Goal: Transaction & Acquisition: Obtain resource

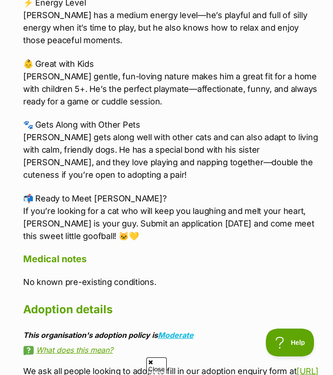
scroll to position [1229, 0]
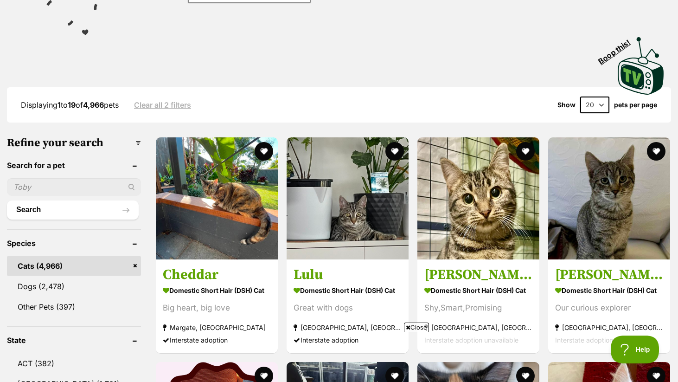
scroll to position [166, 0]
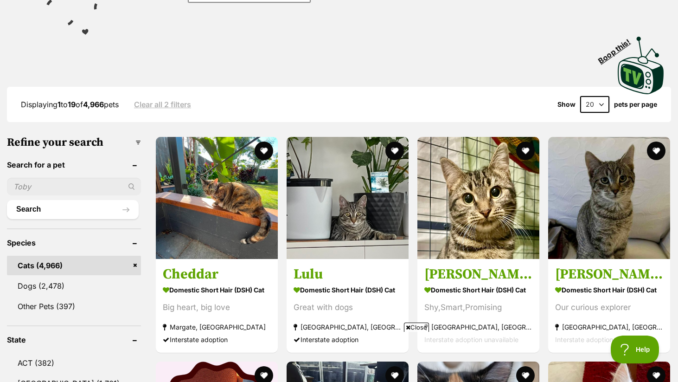
click at [67, 186] on input "text" at bounding box center [74, 187] width 134 height 18
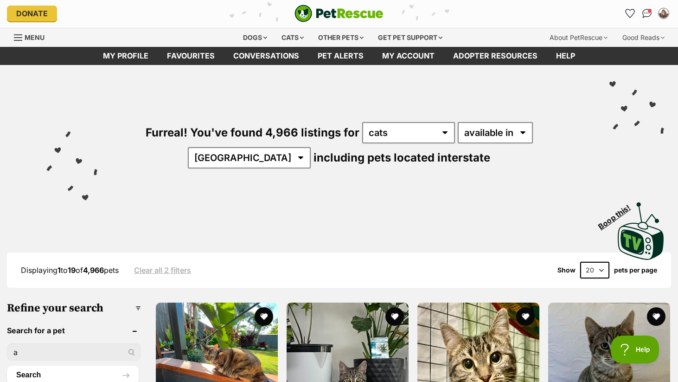
scroll to position [0, 0]
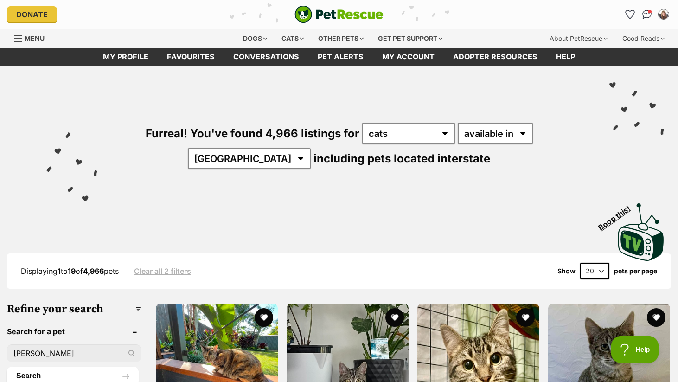
type input "abel"
click at [7, 366] on button "Search" at bounding box center [73, 375] width 132 height 19
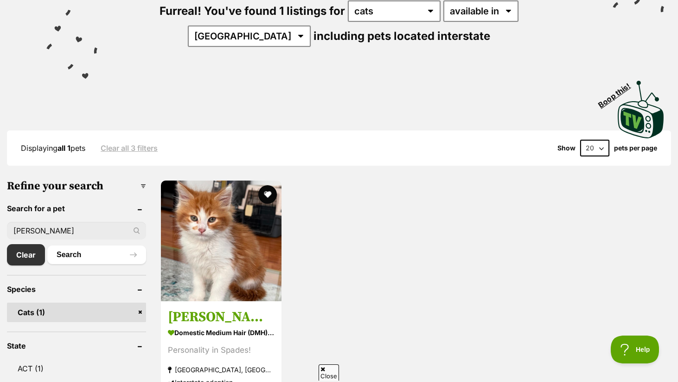
scroll to position [125, 0]
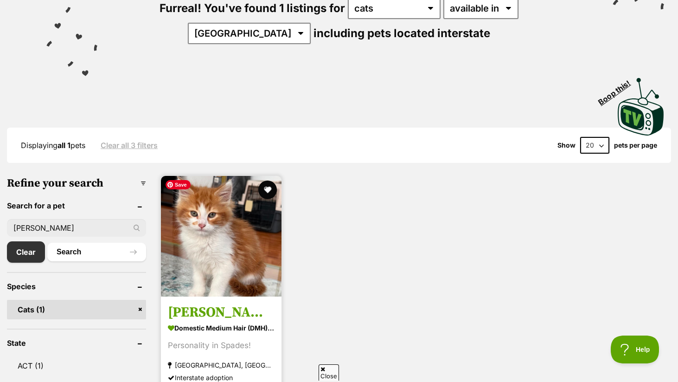
click at [212, 261] on img at bounding box center [221, 236] width 121 height 121
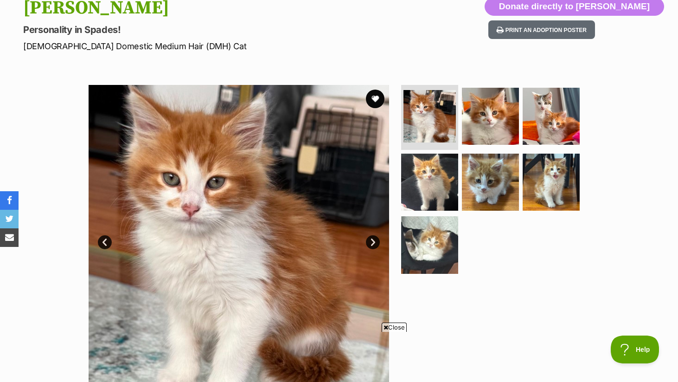
scroll to position [182, 0]
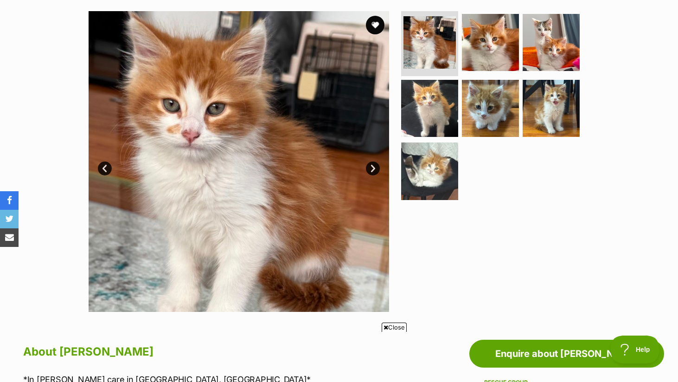
click at [371, 168] on link "Next" at bounding box center [373, 168] width 14 height 14
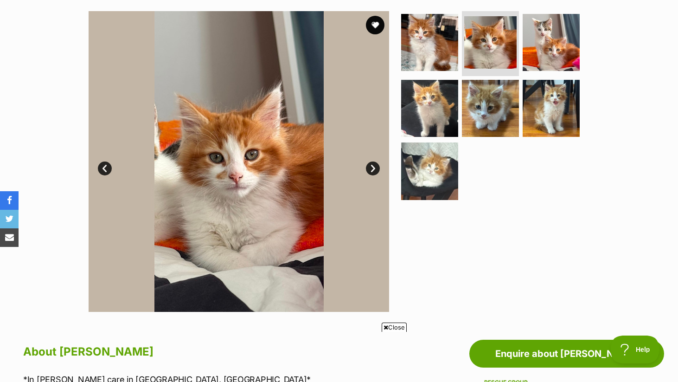
click at [371, 168] on link "Next" at bounding box center [373, 168] width 14 height 14
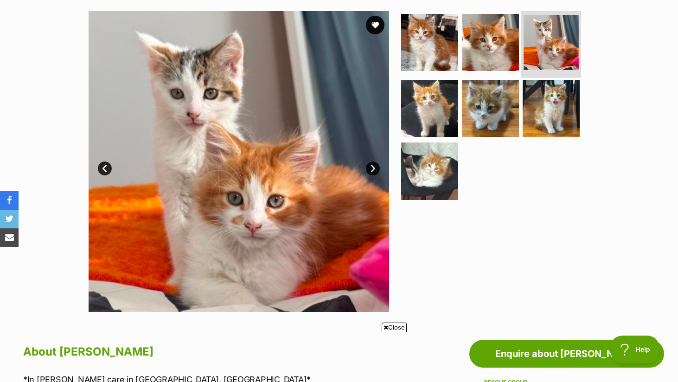
click at [539, 51] on img at bounding box center [550, 42] width 55 height 55
click at [372, 167] on link "Next" at bounding box center [373, 168] width 14 height 14
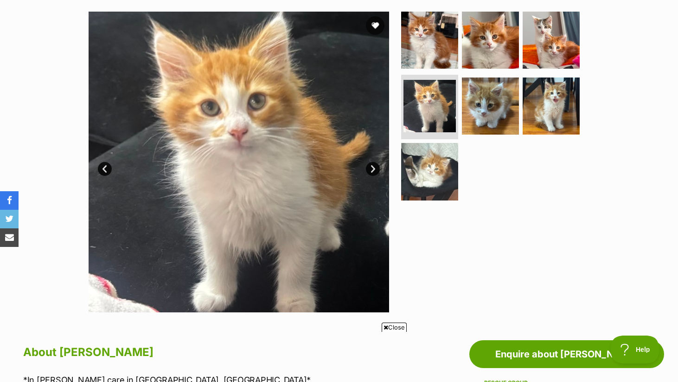
click at [372, 167] on link "Next" at bounding box center [373, 169] width 14 height 14
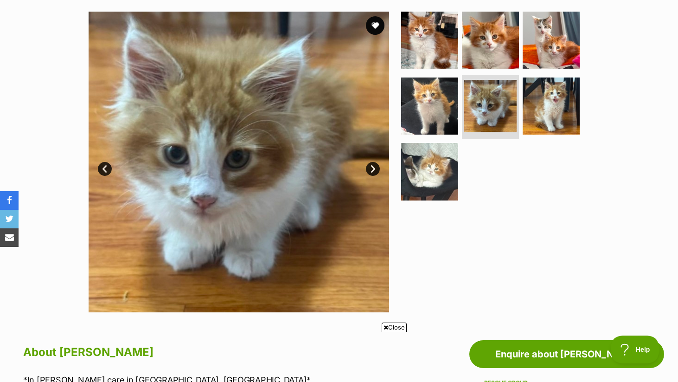
click at [372, 167] on link "Next" at bounding box center [373, 169] width 14 height 14
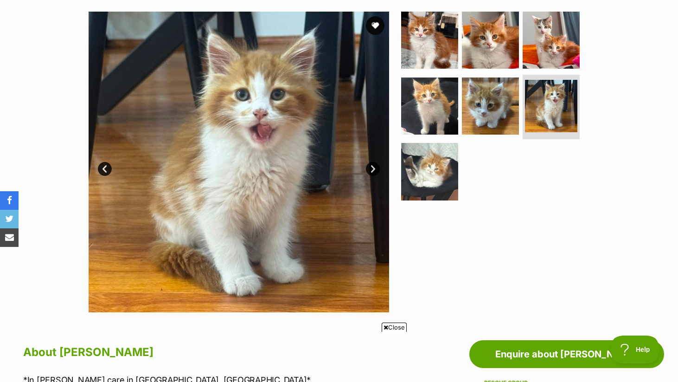
click at [372, 167] on link "Next" at bounding box center [373, 169] width 14 height 14
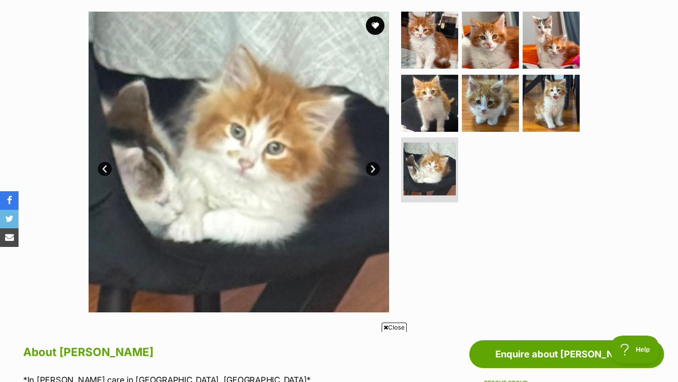
click at [372, 167] on link "Next" at bounding box center [373, 169] width 14 height 14
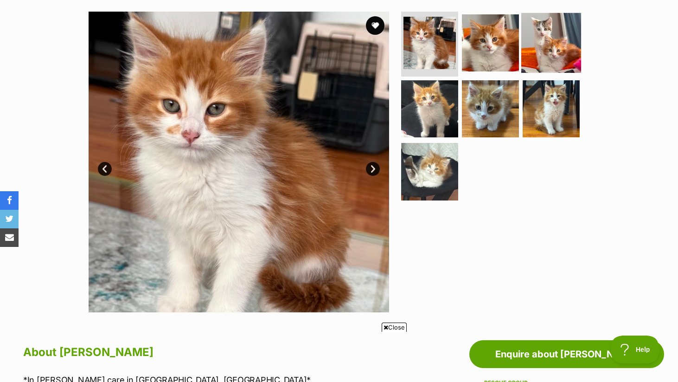
click at [545, 54] on img at bounding box center [551, 43] width 60 height 60
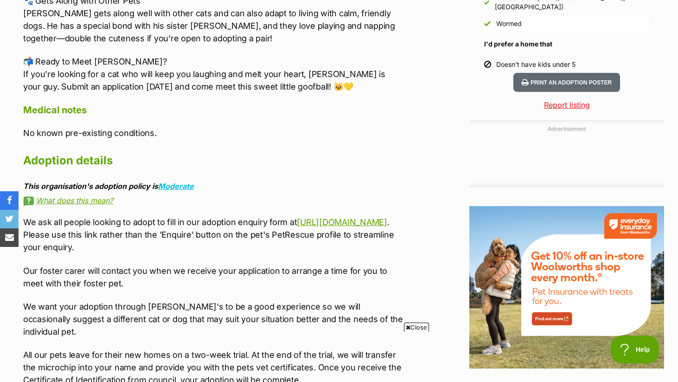
scroll to position [952, 0]
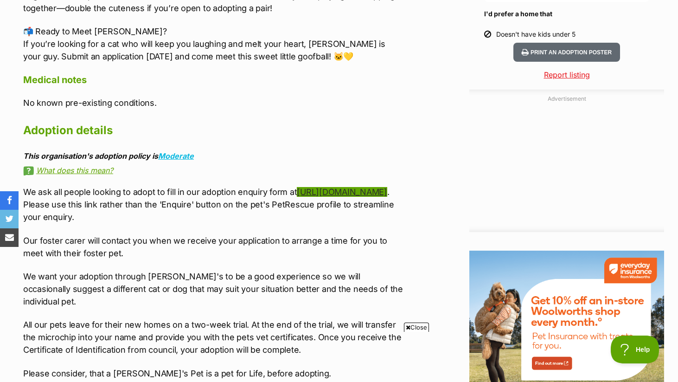
click at [297, 197] on link "https://form.jotform.co/92940837256870" at bounding box center [342, 192] width 90 height 10
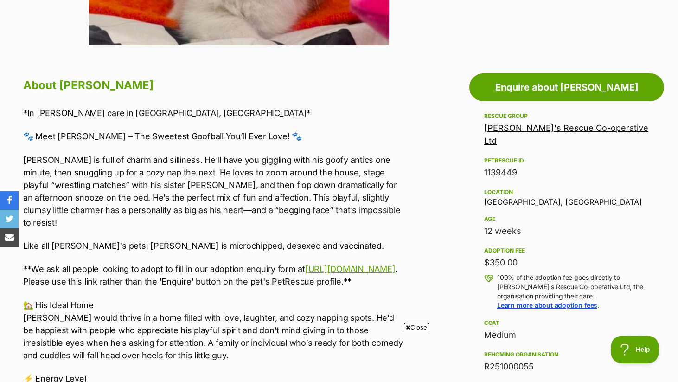
scroll to position [472, 0]
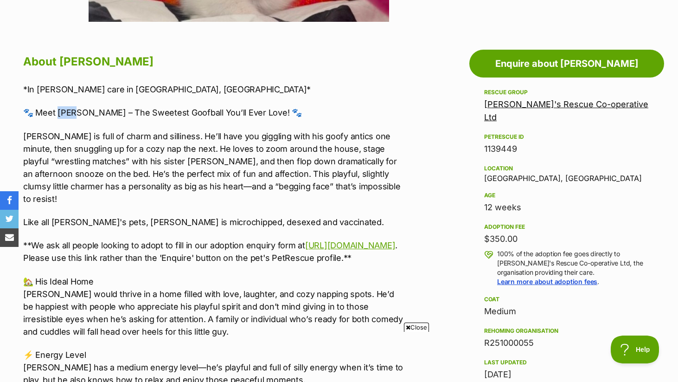
drag, startPoint x: 55, startPoint y: 113, endPoint x: 73, endPoint y: 112, distance: 17.6
click at [73, 112] on p "🐾 Meet Abel – The Sweetest Goofball You’ll Ever Love! 🐾" at bounding box center [213, 112] width 381 height 13
copy p "bel"
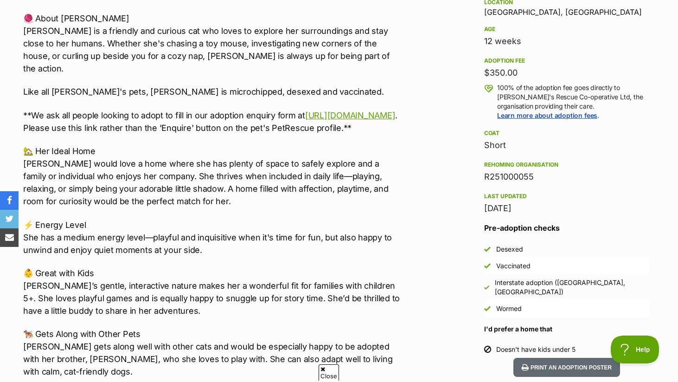
scroll to position [609, 0]
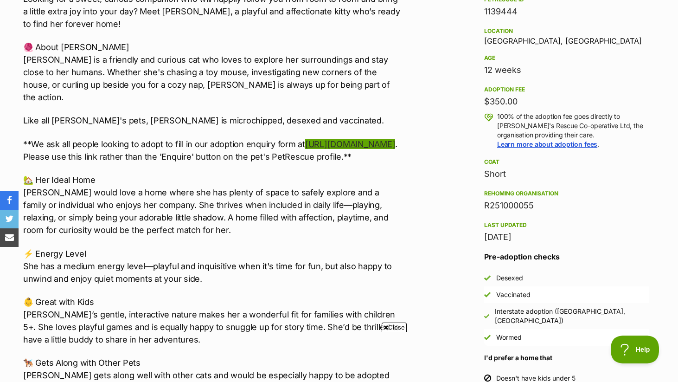
click at [305, 147] on link "[URL][DOMAIN_NAME]" at bounding box center [350, 144] width 90 height 10
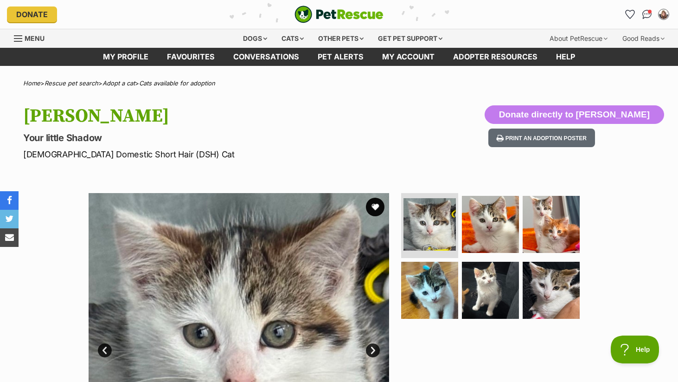
scroll to position [0, 0]
drag, startPoint x: 17, startPoint y: 118, endPoint x: 6, endPoint y: 118, distance: 10.2
click at [6, 118] on div "Leila Your little Shadow Female Domestic Short Hair (DSH) Cat Donate directly t…" at bounding box center [339, 132] width 678 height 55
copy h1 "Leila"
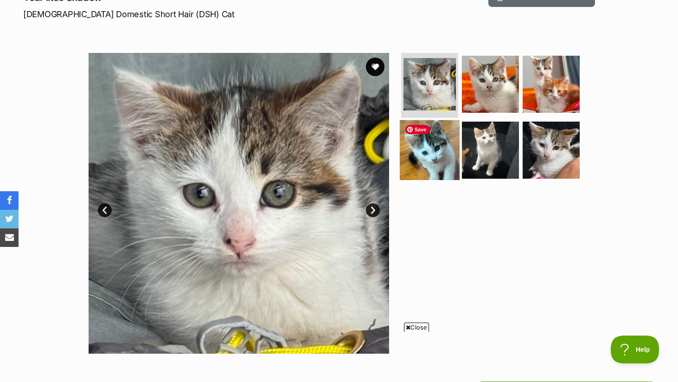
click at [439, 149] on img at bounding box center [430, 150] width 60 height 60
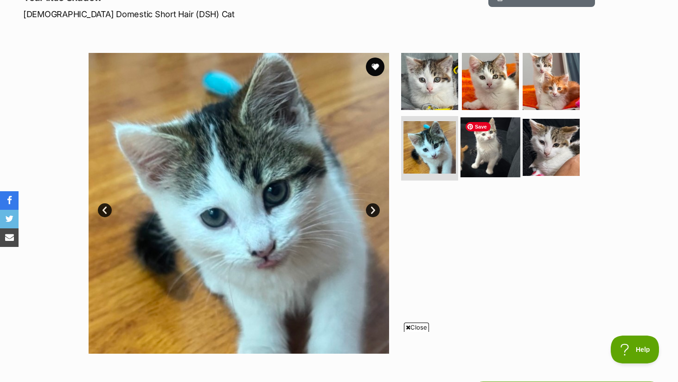
click at [502, 149] on img at bounding box center [490, 147] width 60 height 60
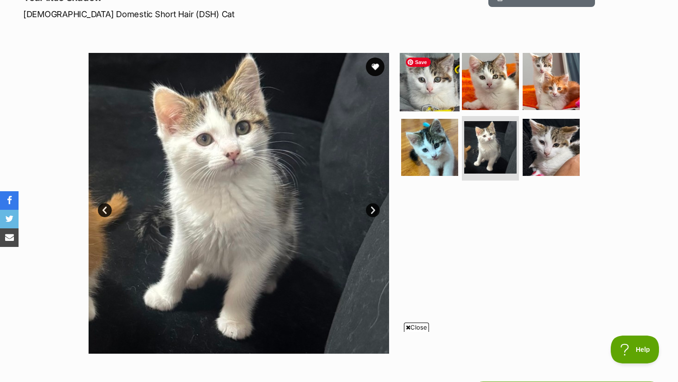
click at [429, 91] on img at bounding box center [430, 81] width 60 height 60
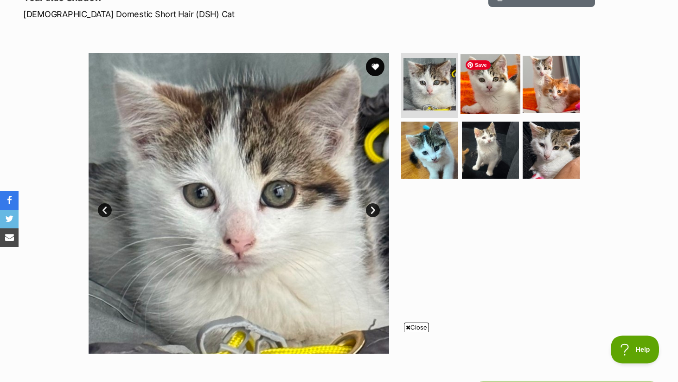
click at [493, 92] on img at bounding box center [490, 84] width 60 height 60
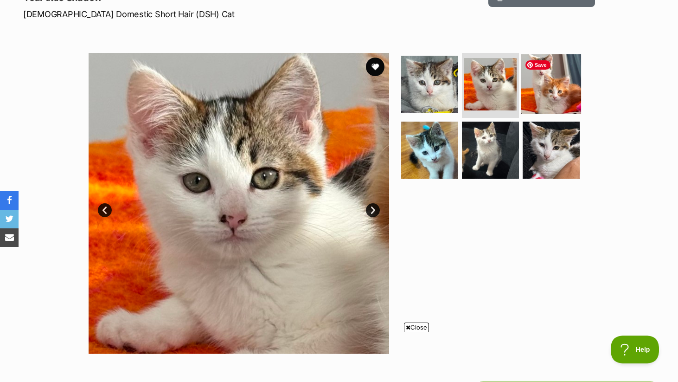
click at [530, 88] on img at bounding box center [551, 84] width 60 height 60
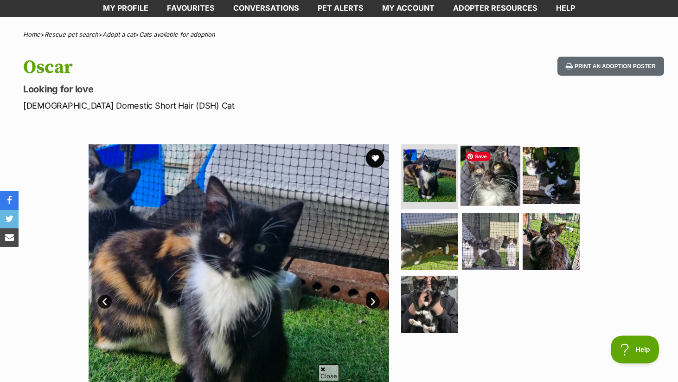
click at [480, 176] on img at bounding box center [490, 176] width 60 height 60
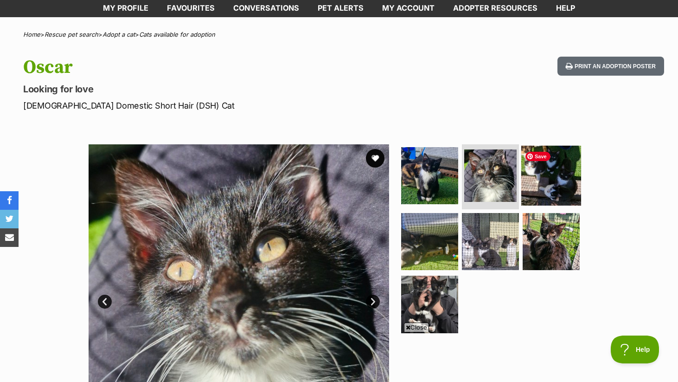
click at [542, 180] on img at bounding box center [551, 176] width 60 height 60
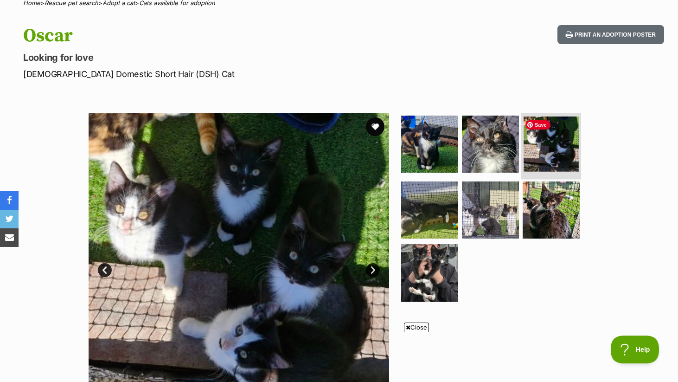
scroll to position [92, 0]
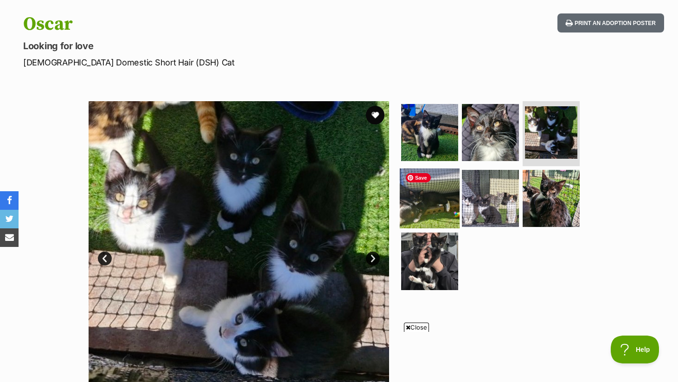
click at [423, 196] on img at bounding box center [430, 198] width 60 height 60
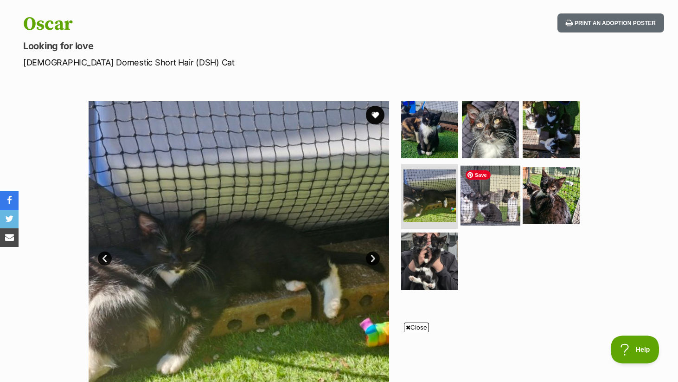
click at [480, 195] on img at bounding box center [490, 195] width 60 height 60
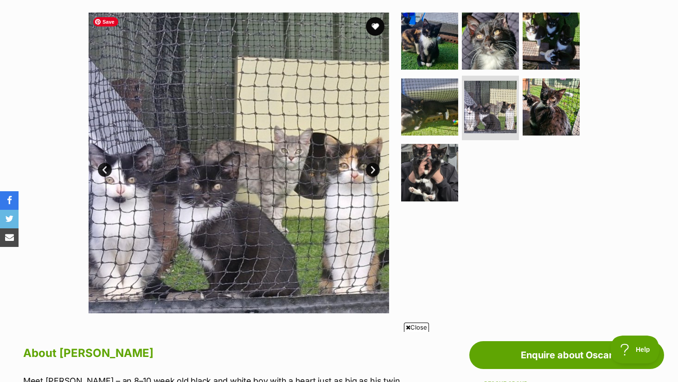
scroll to position [181, 0]
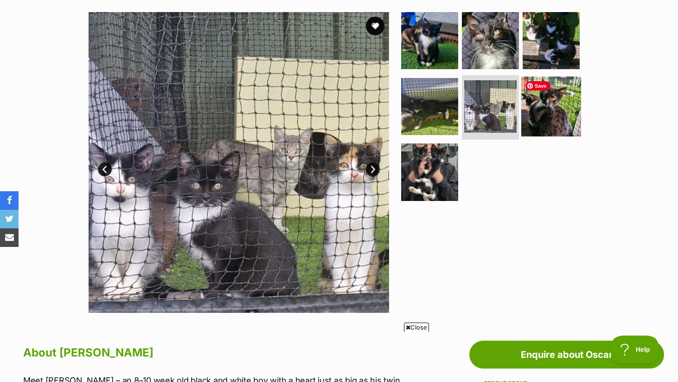
click at [525, 101] on img at bounding box center [551, 106] width 60 height 60
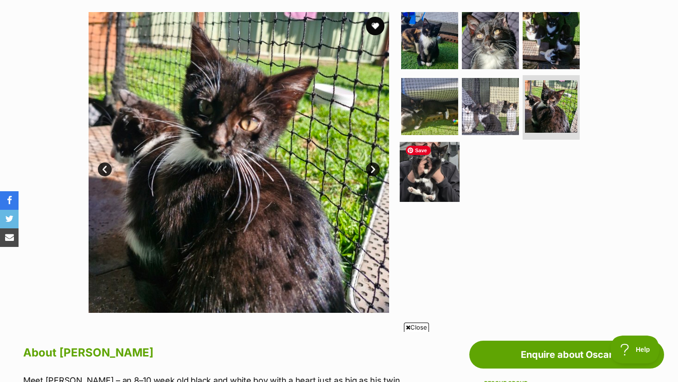
click at [450, 168] on img at bounding box center [430, 172] width 60 height 60
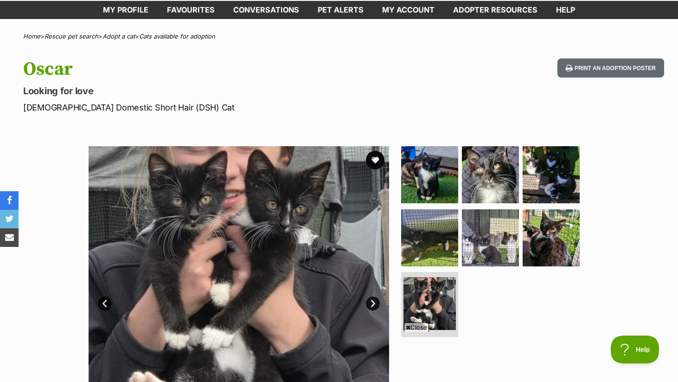
scroll to position [43, 0]
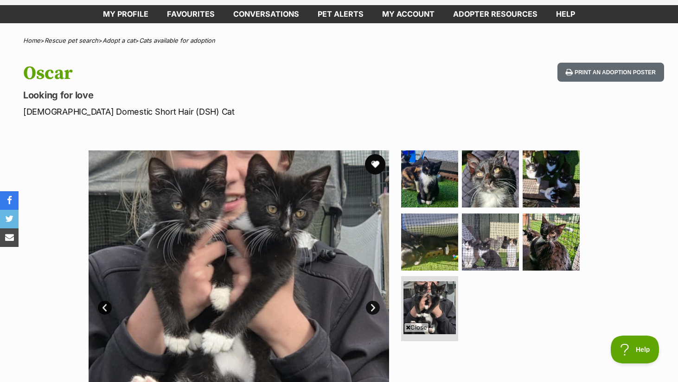
click at [376, 161] on button "favourite" at bounding box center [375, 164] width 20 height 20
click at [493, 230] on img at bounding box center [490, 241] width 60 height 60
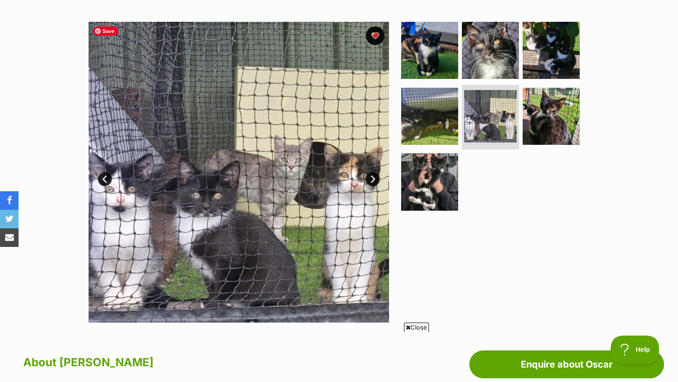
scroll to position [150, 0]
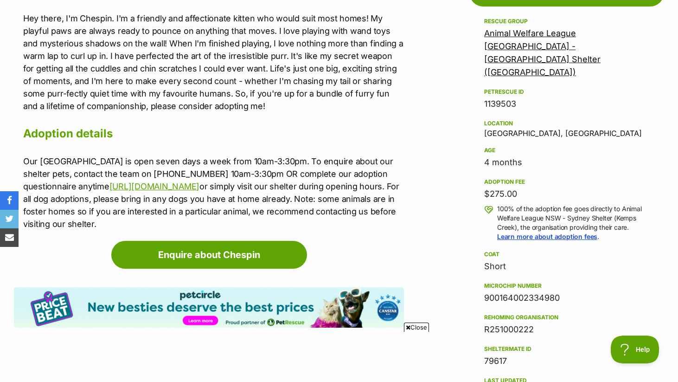
scroll to position [557, 0]
